Goal: Transaction & Acquisition: Purchase product/service

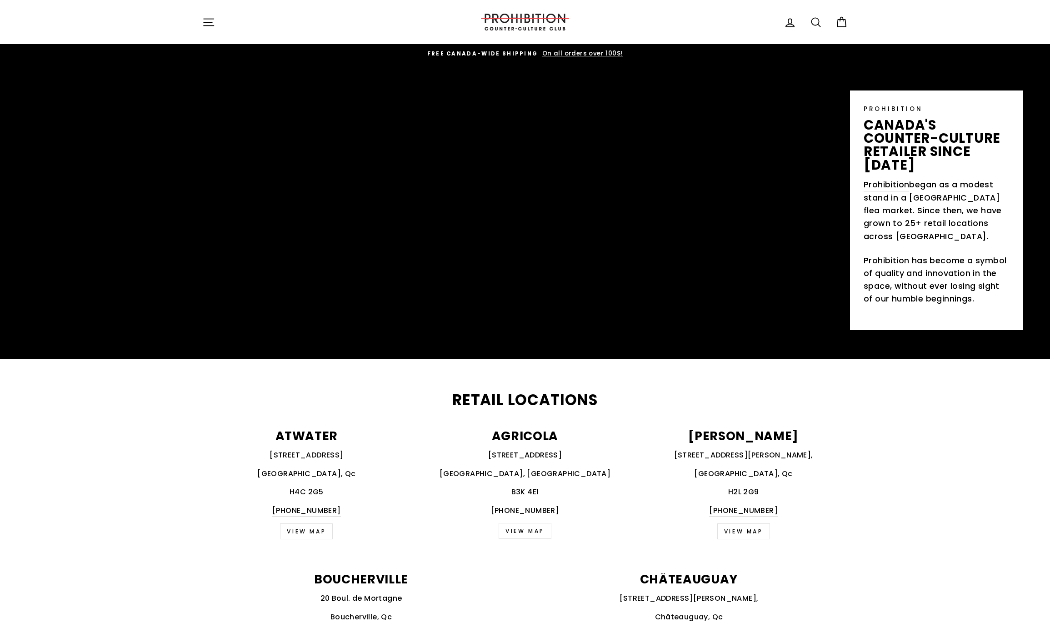
click at [213, 25] on icon "button" at bounding box center [209, 22] width 10 height 7
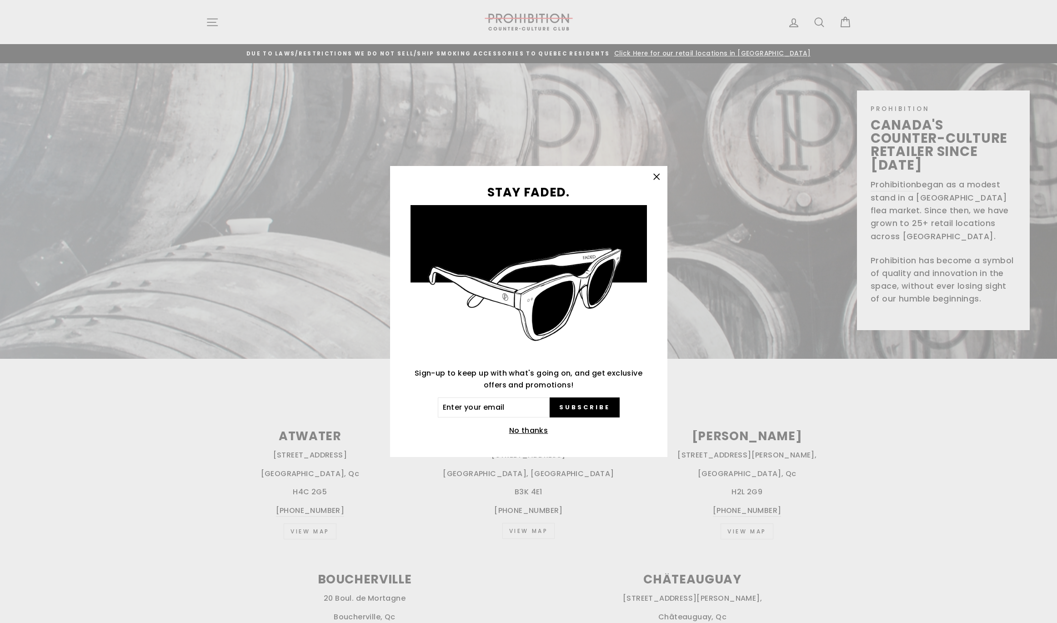
click at [536, 434] on button "No thanks" at bounding box center [528, 430] width 45 height 13
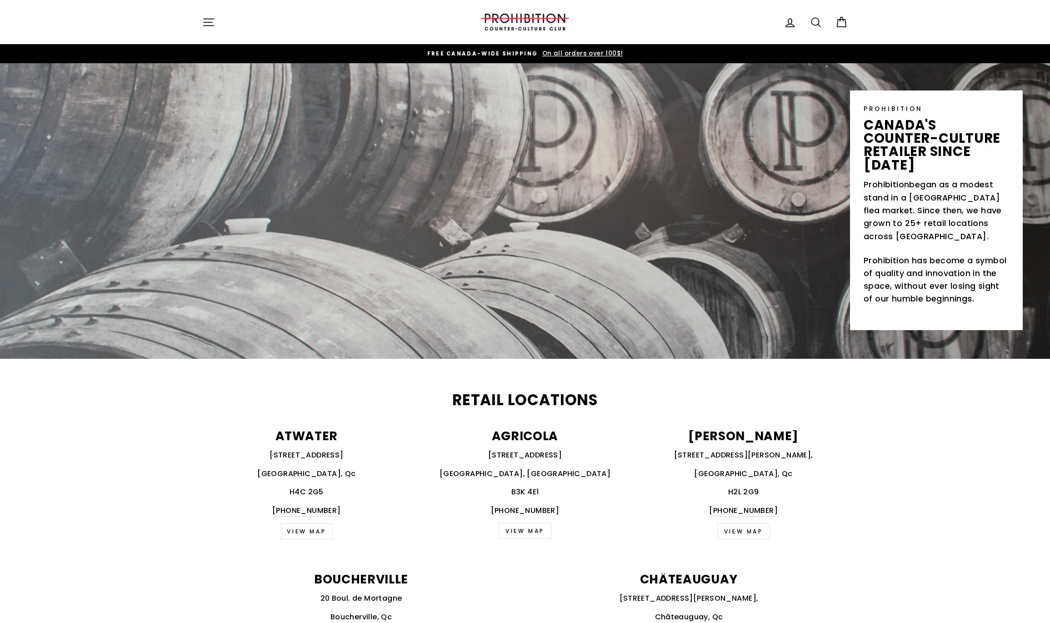
click at [208, 23] on icon "button" at bounding box center [208, 22] width 13 height 13
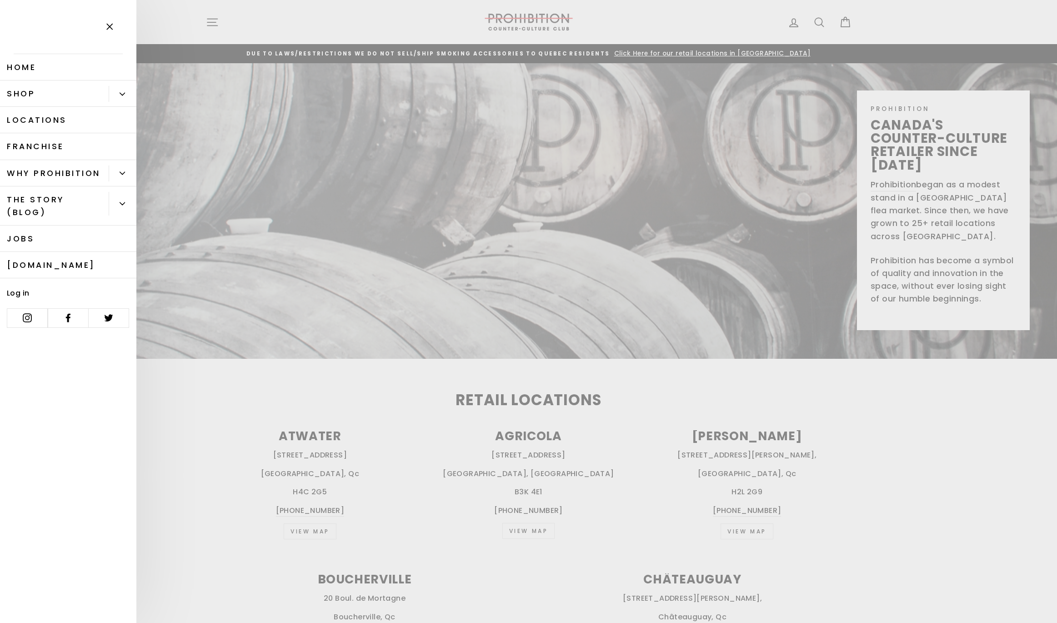
click at [122, 97] on button "Primary" at bounding box center [123, 94] width 28 height 16
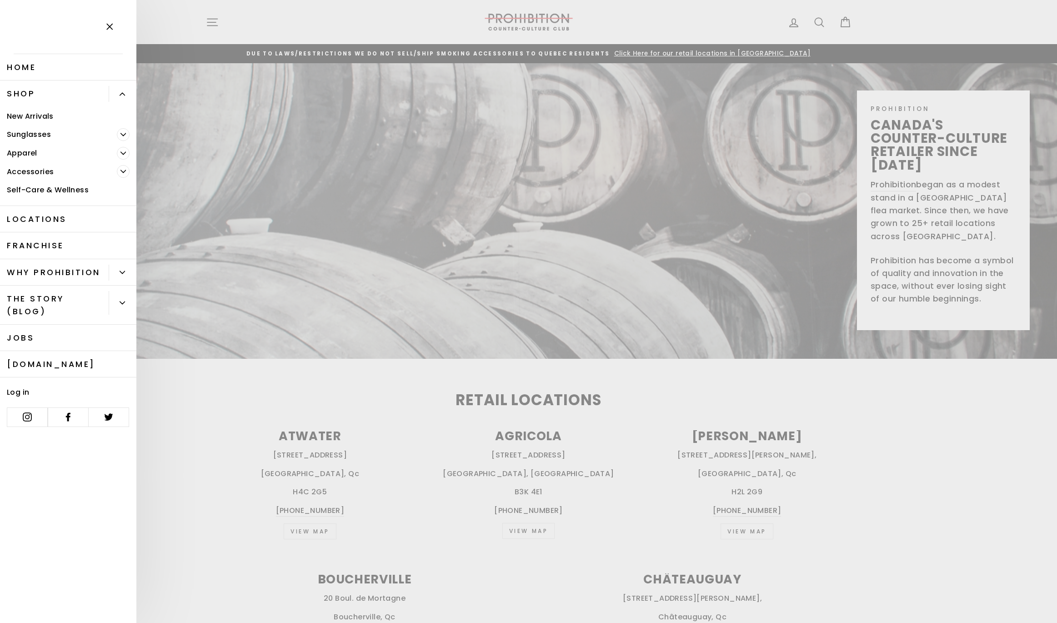
click at [125, 268] on button "Primary" at bounding box center [123, 273] width 28 height 16
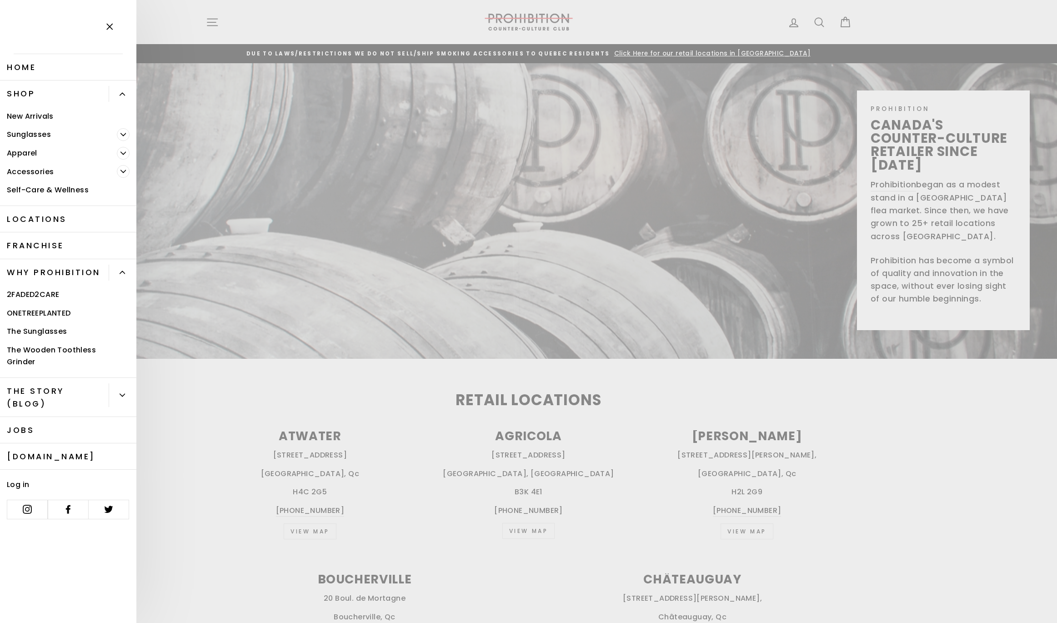
click at [124, 176] on span "Primary" at bounding box center [123, 171] width 13 height 13
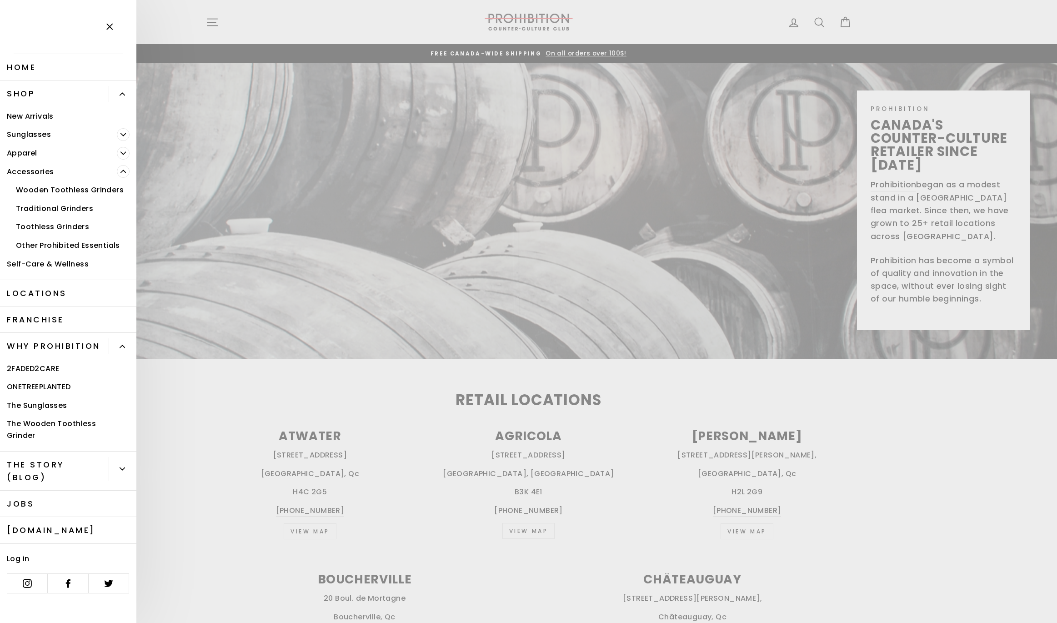
click at [125, 156] on span "Primary" at bounding box center [123, 153] width 13 height 13
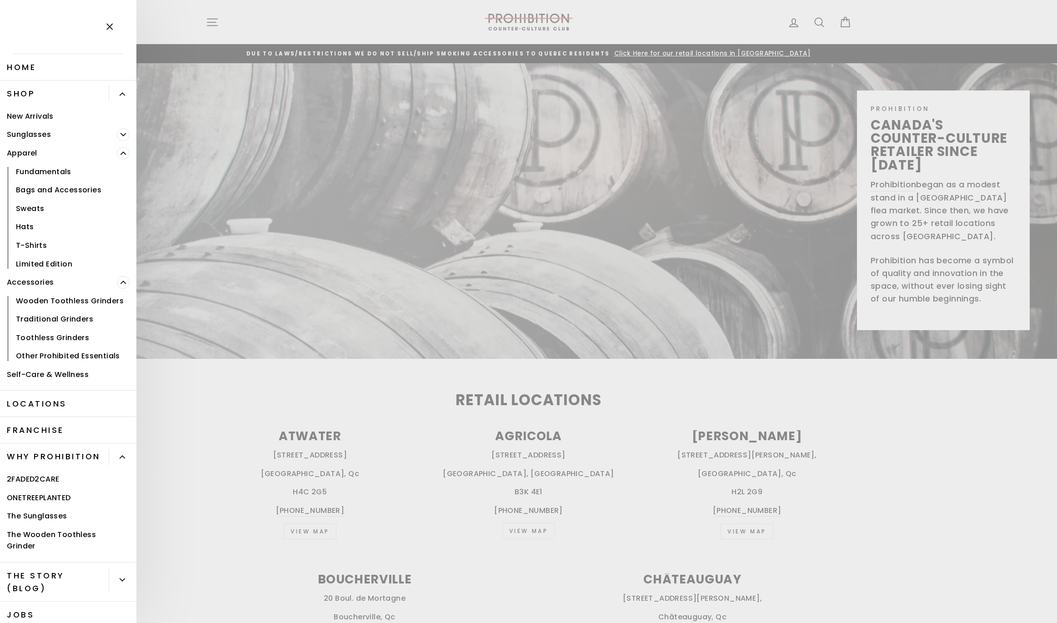
click at [69, 381] on link "Self-Care & Wellness" at bounding box center [68, 375] width 136 height 19
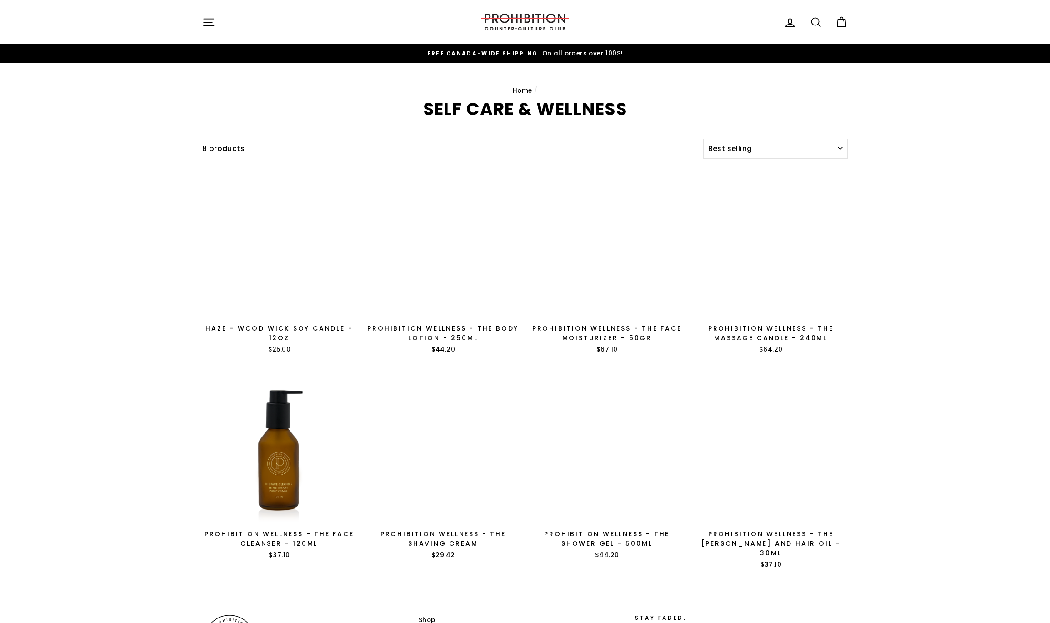
select select "best-selling"
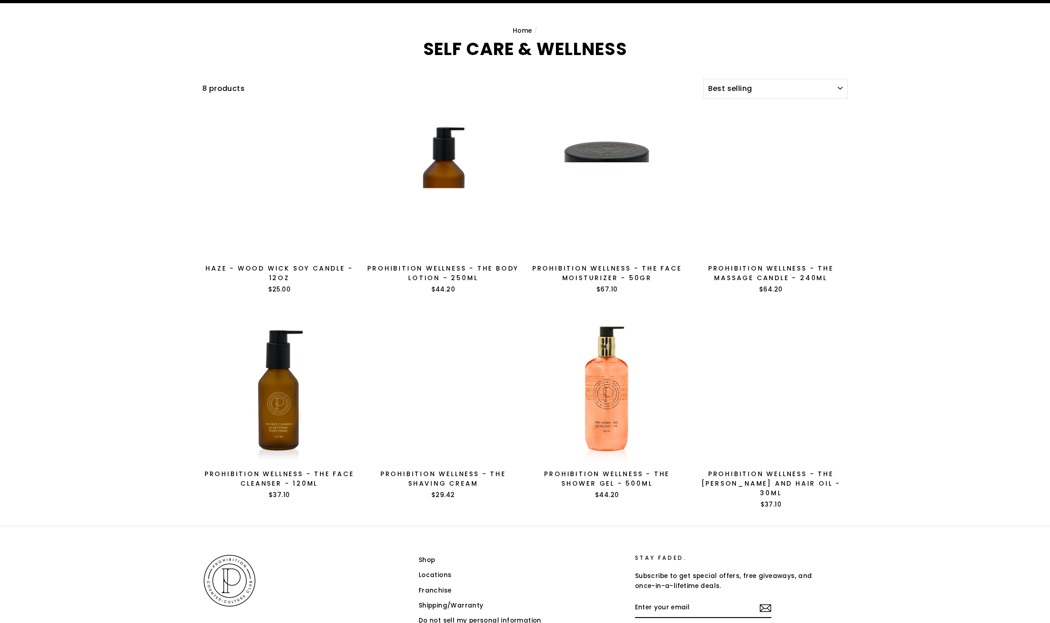
scroll to position [120, 0]
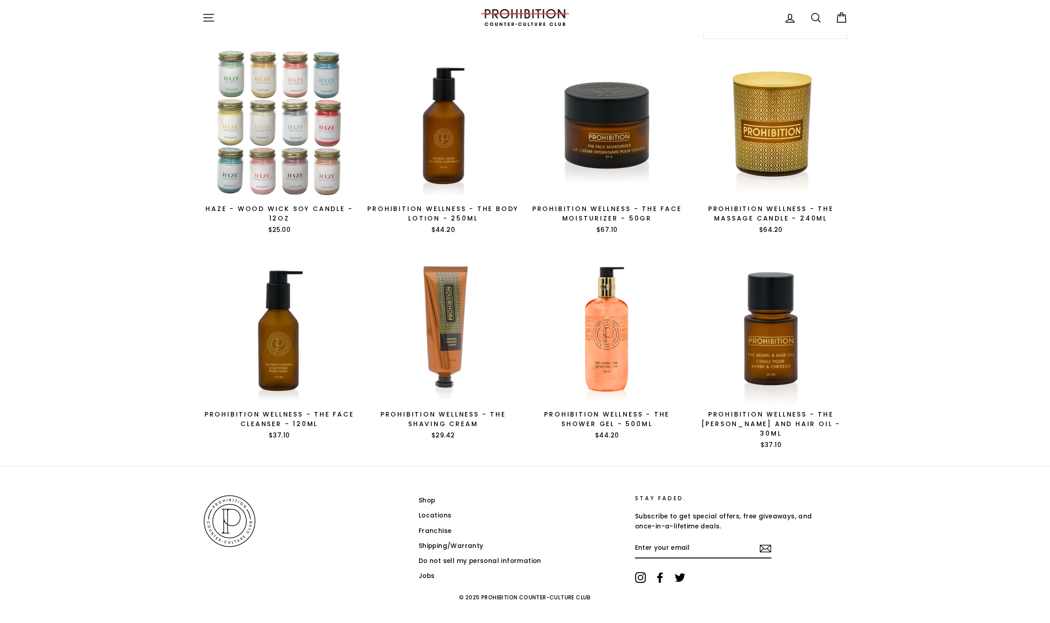
click at [471, 539] on link "Shipping/Warranty" at bounding box center [451, 546] width 65 height 14
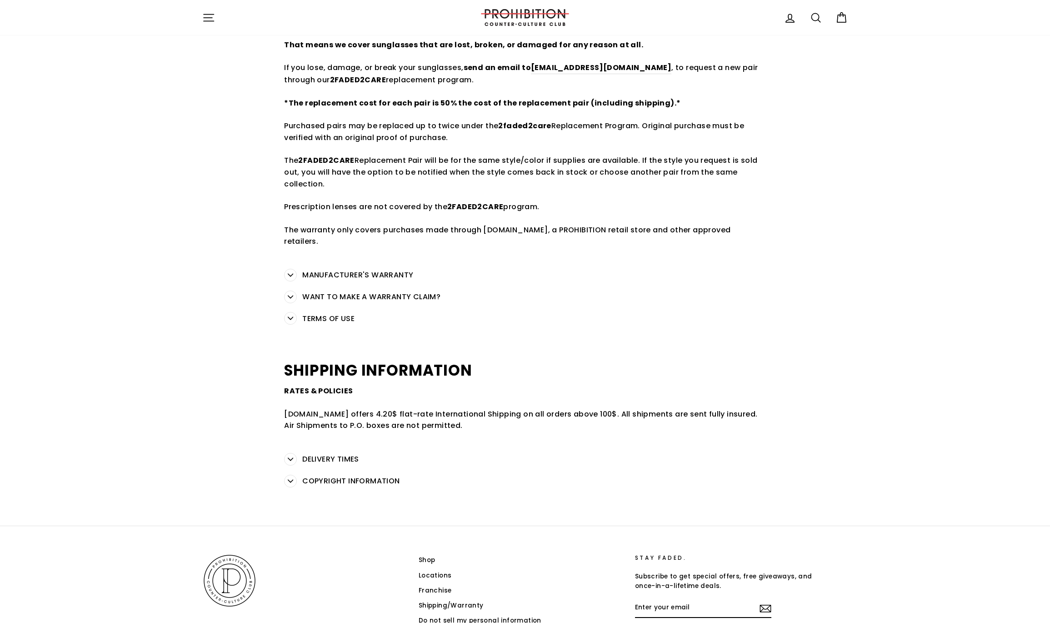
scroll to position [218, 0]
